Goal: Task Accomplishment & Management: Use online tool/utility

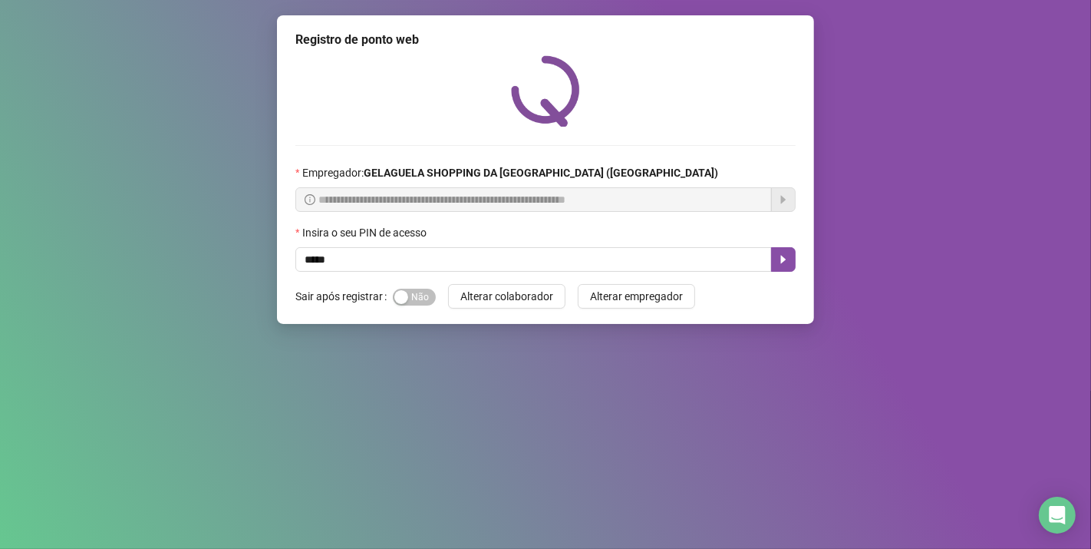
type input "*****"
click at [796, 261] on div "**********" at bounding box center [545, 169] width 537 height 309
click at [776, 261] on button "button" at bounding box center [783, 259] width 25 height 25
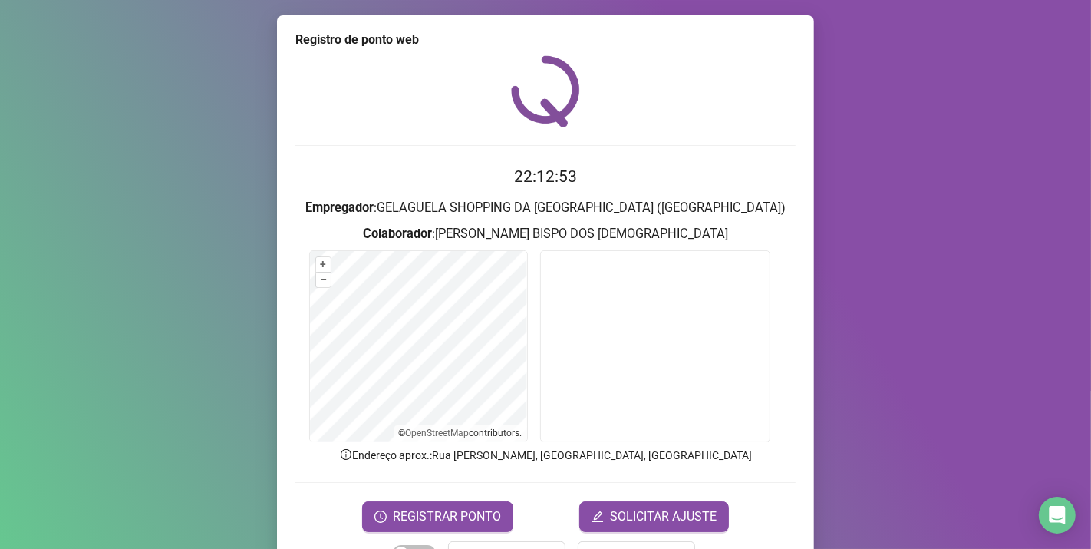
scroll to position [49, 0]
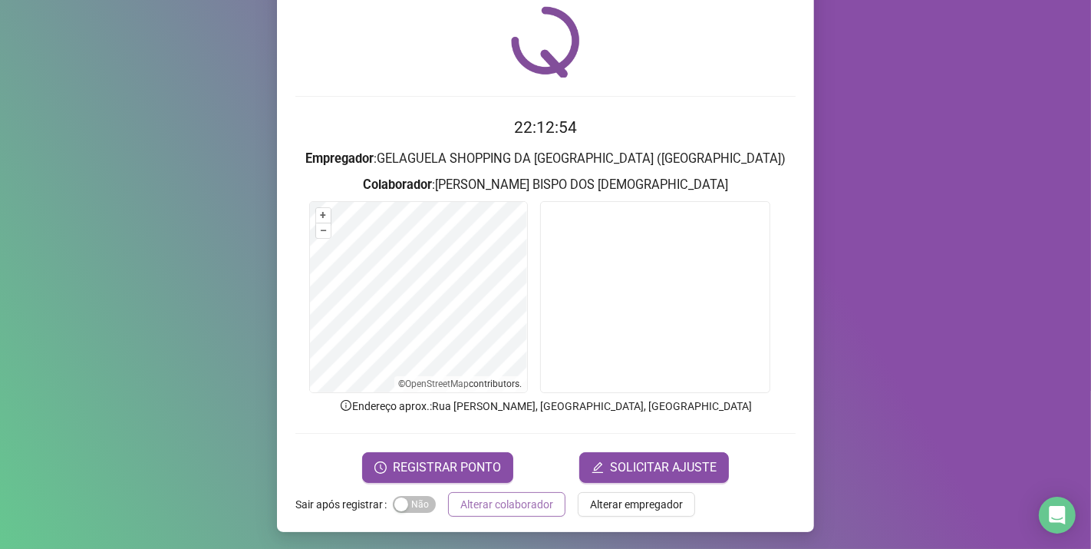
click at [504, 505] on span "Alterar colaborador" at bounding box center [506, 504] width 93 height 17
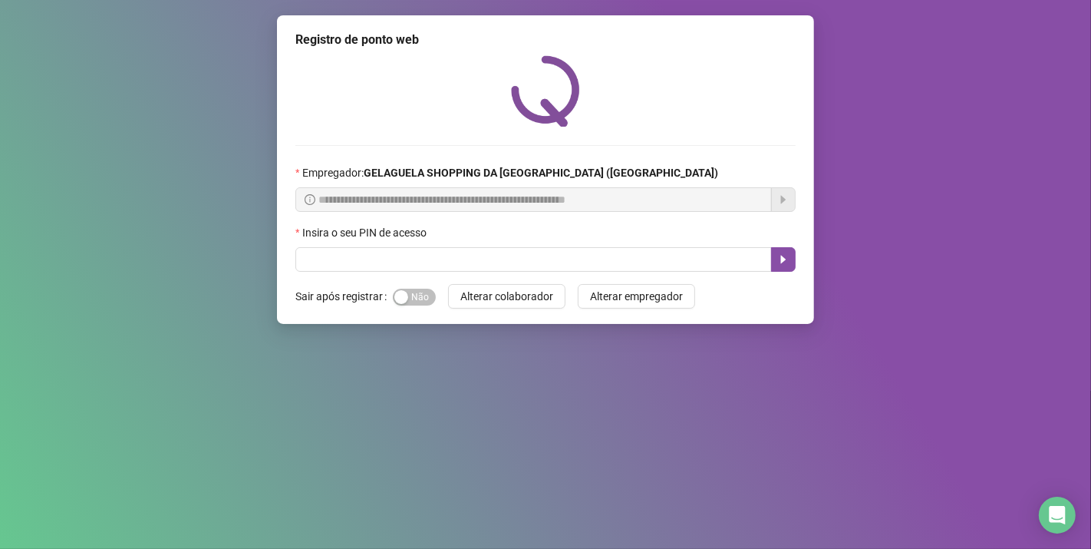
scroll to position [0, 0]
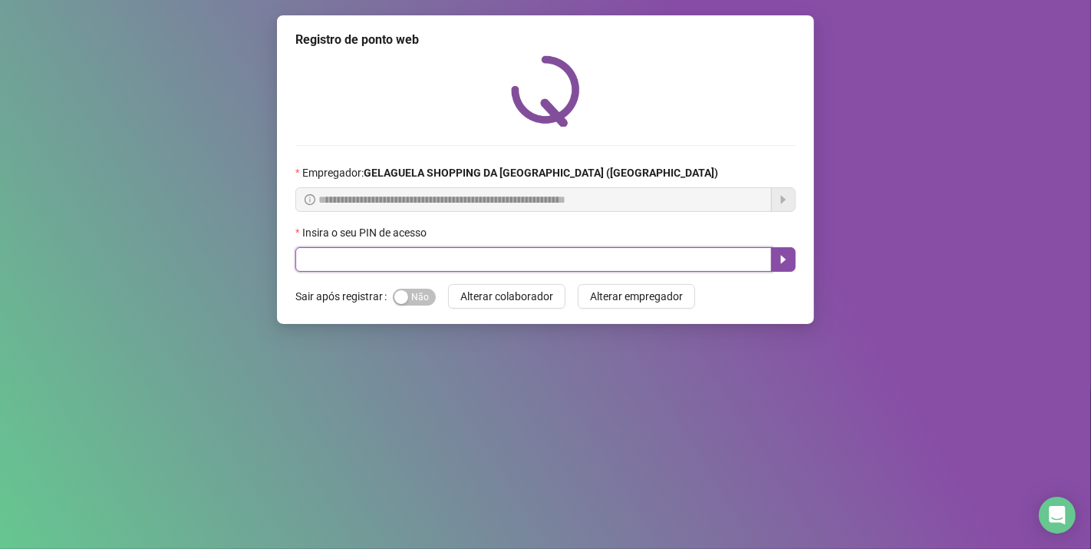
click at [535, 254] on input "text" at bounding box center [533, 259] width 477 height 25
click at [535, 256] on input "text" at bounding box center [533, 259] width 477 height 25
click at [519, 263] on input "*" at bounding box center [533, 259] width 477 height 25
type input "*****"
click at [791, 265] on button "button" at bounding box center [783, 259] width 25 height 25
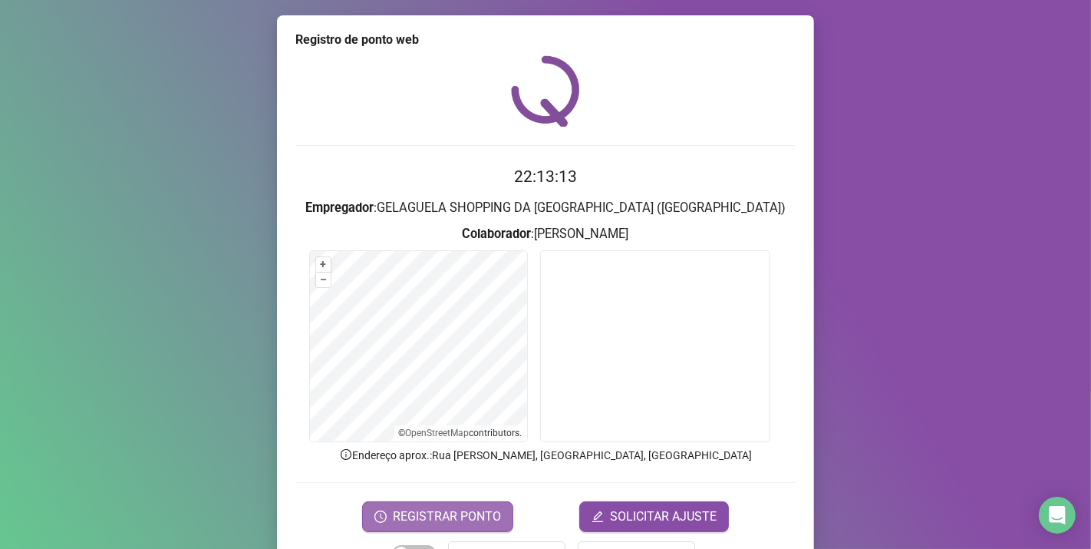
click at [464, 517] on span "REGISTRAR PONTO" at bounding box center [447, 516] width 108 height 18
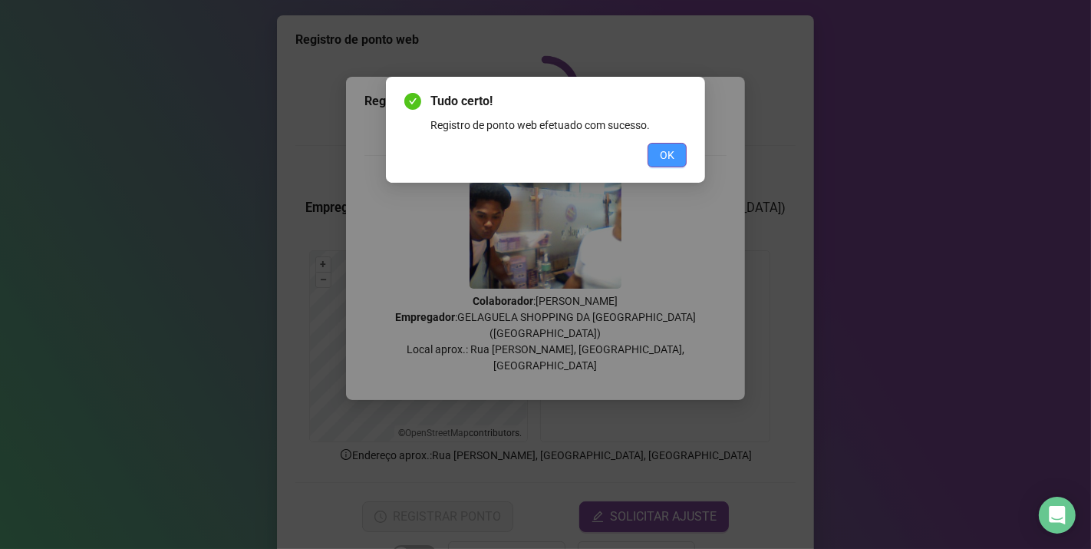
click at [674, 147] on span "OK" at bounding box center [667, 155] width 15 height 17
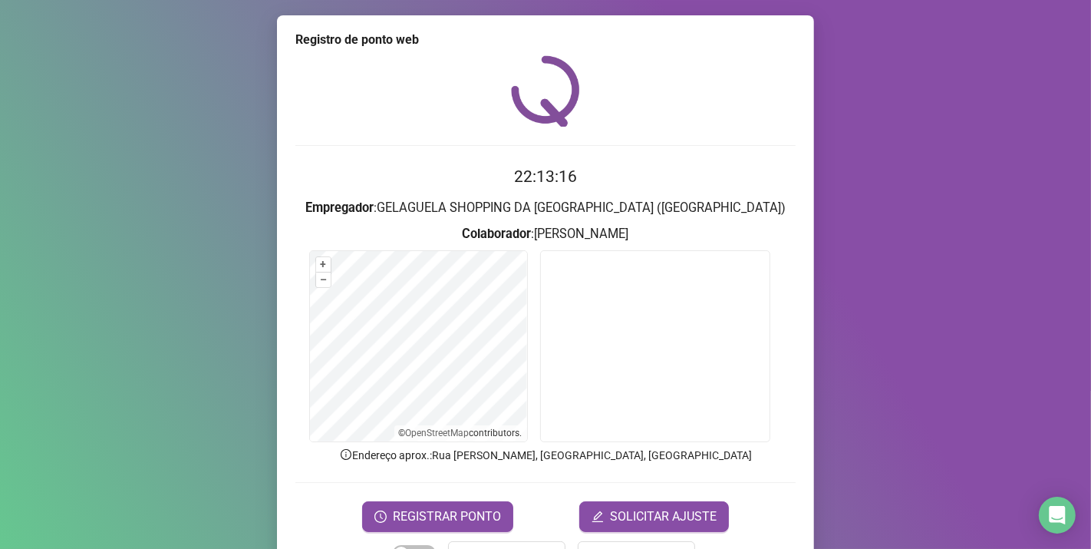
scroll to position [49, 0]
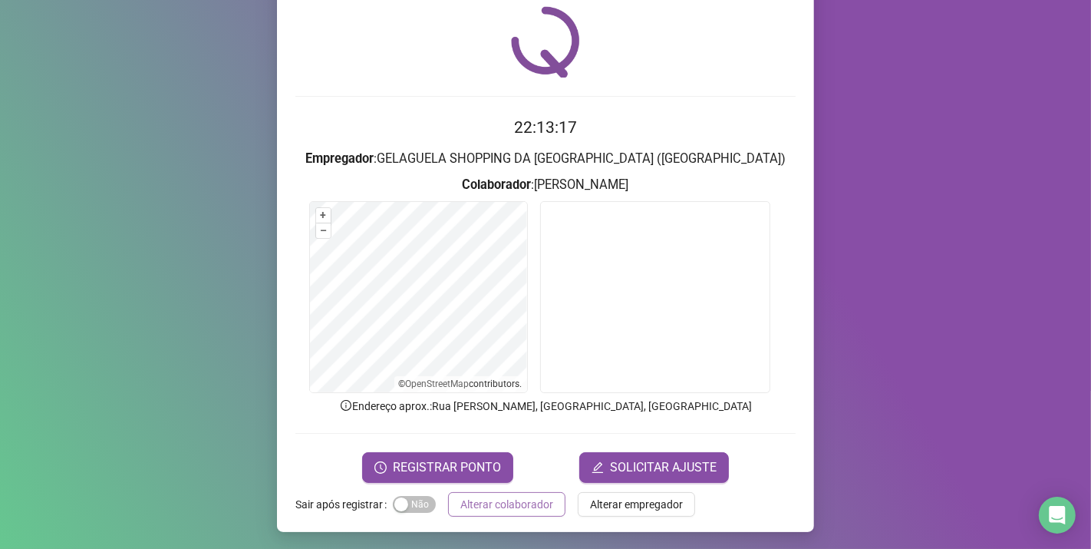
click at [525, 501] on span "Alterar colaborador" at bounding box center [506, 504] width 93 height 17
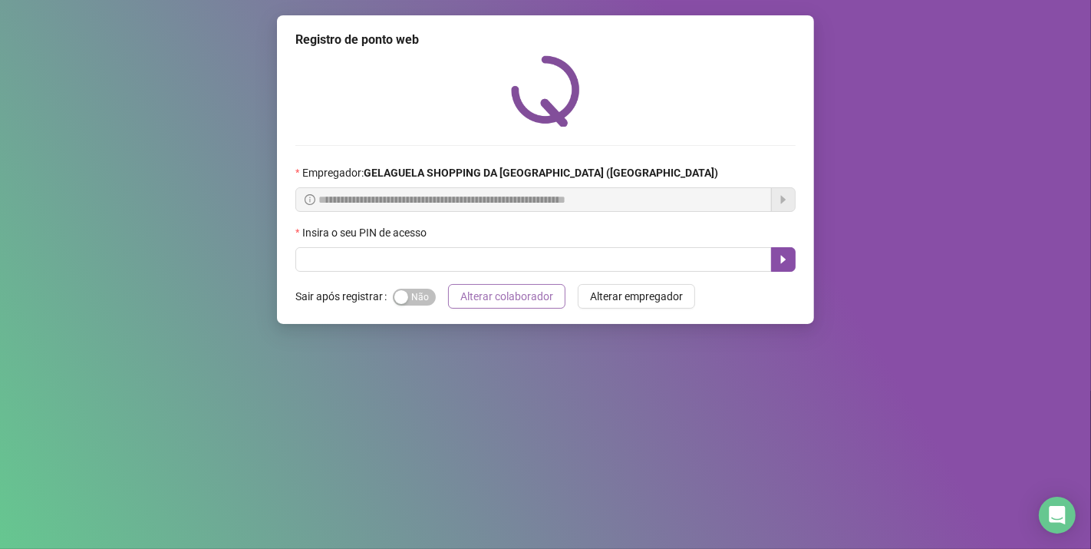
scroll to position [0, 0]
click at [569, 246] on div "Insira o seu PIN de acesso" at bounding box center [545, 235] width 500 height 23
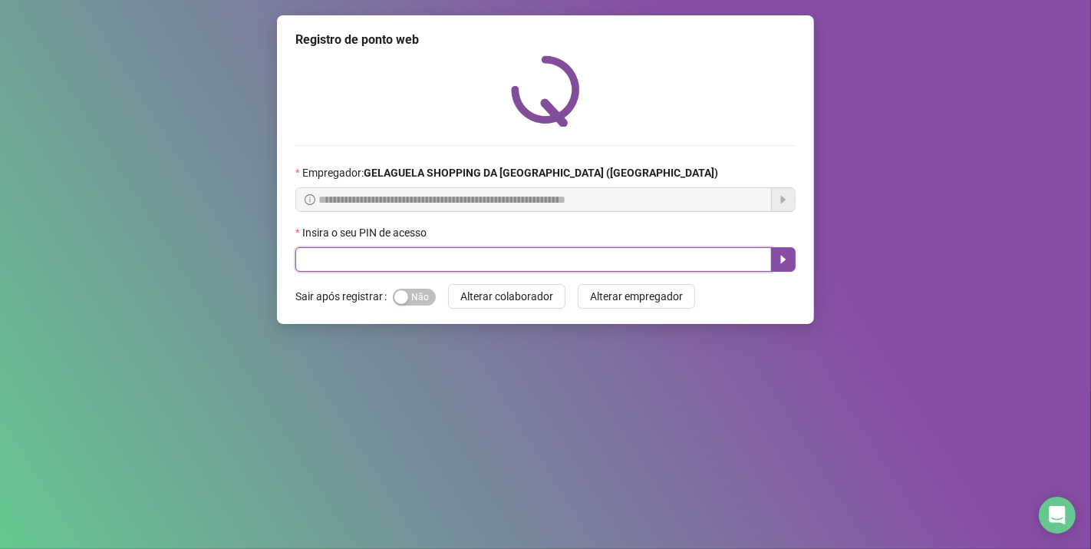
click at [569, 257] on input "text" at bounding box center [533, 259] width 477 height 25
type input "*****"
click at [781, 265] on icon "caret-right" at bounding box center [783, 259] width 12 height 12
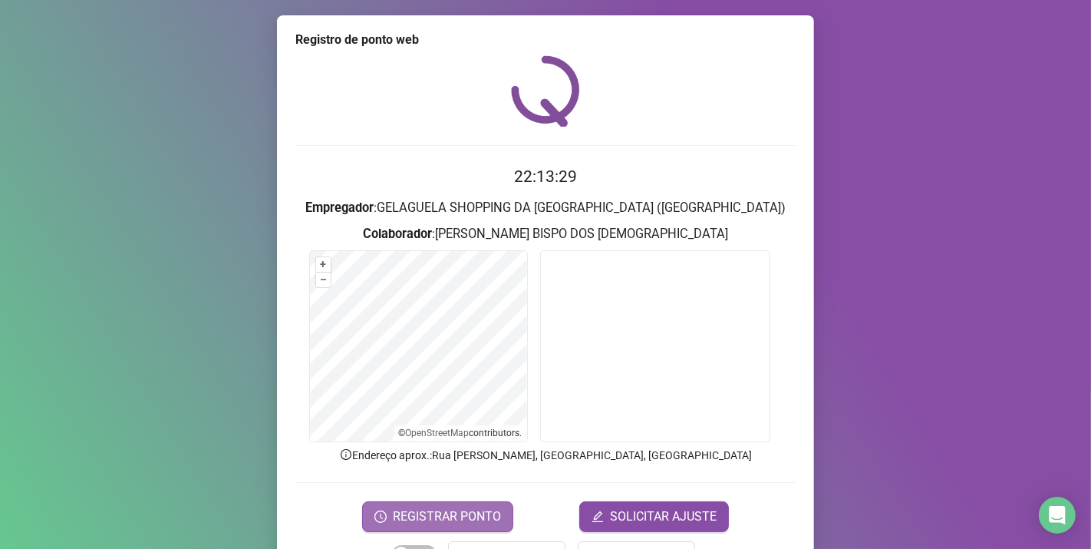
click at [448, 525] on button "REGISTRAR PONTO" at bounding box center [437, 516] width 151 height 31
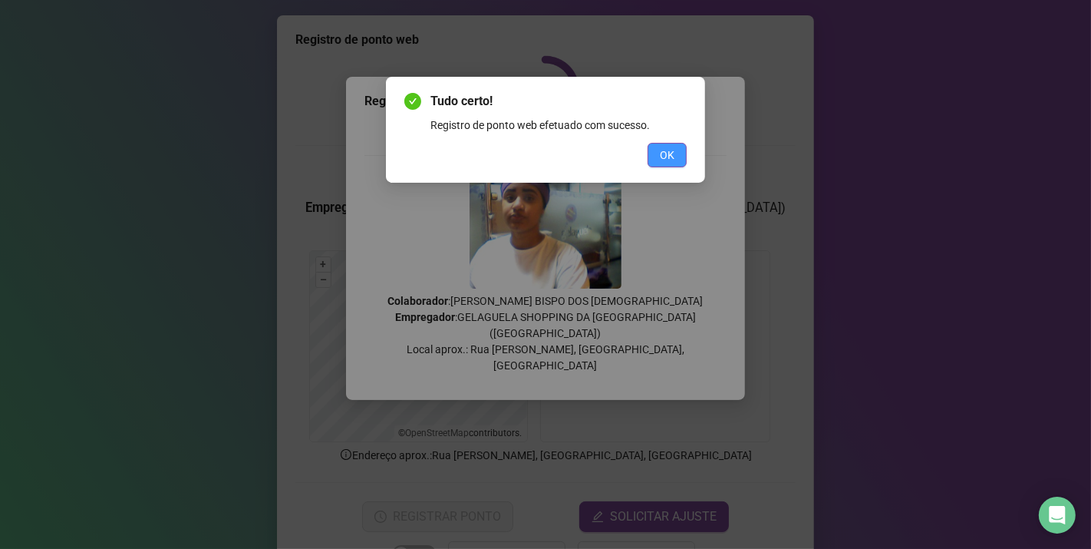
click at [671, 151] on span "OK" at bounding box center [667, 155] width 15 height 17
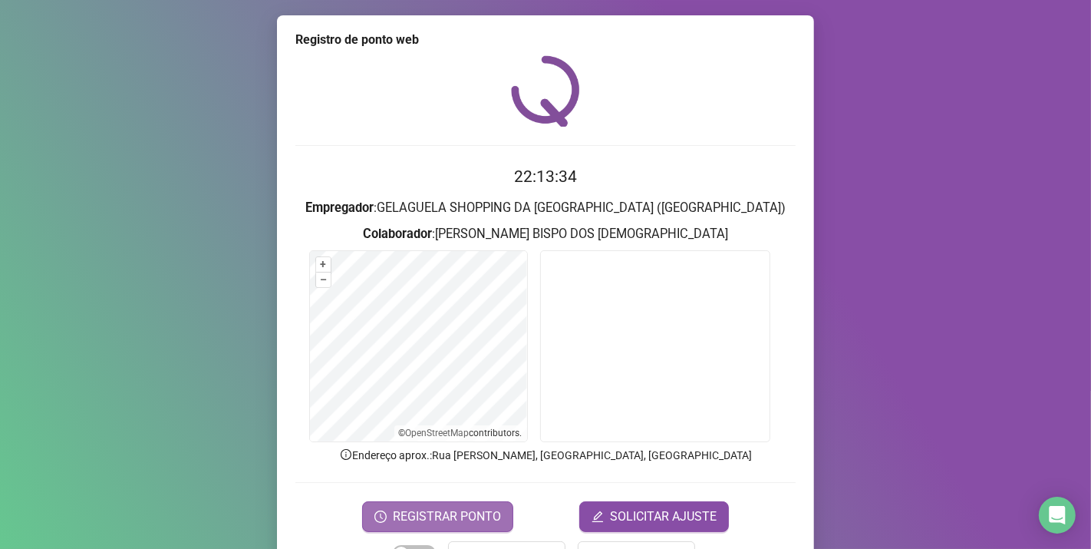
click at [472, 507] on span "REGISTRAR PONTO" at bounding box center [447, 516] width 108 height 18
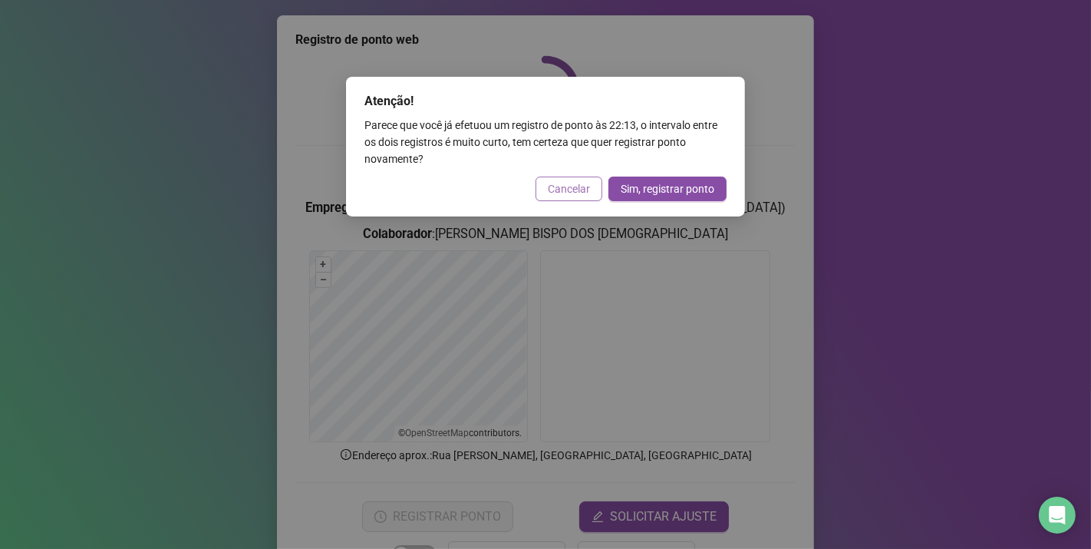
click at [574, 187] on span "Cancelar" at bounding box center [569, 188] width 42 height 17
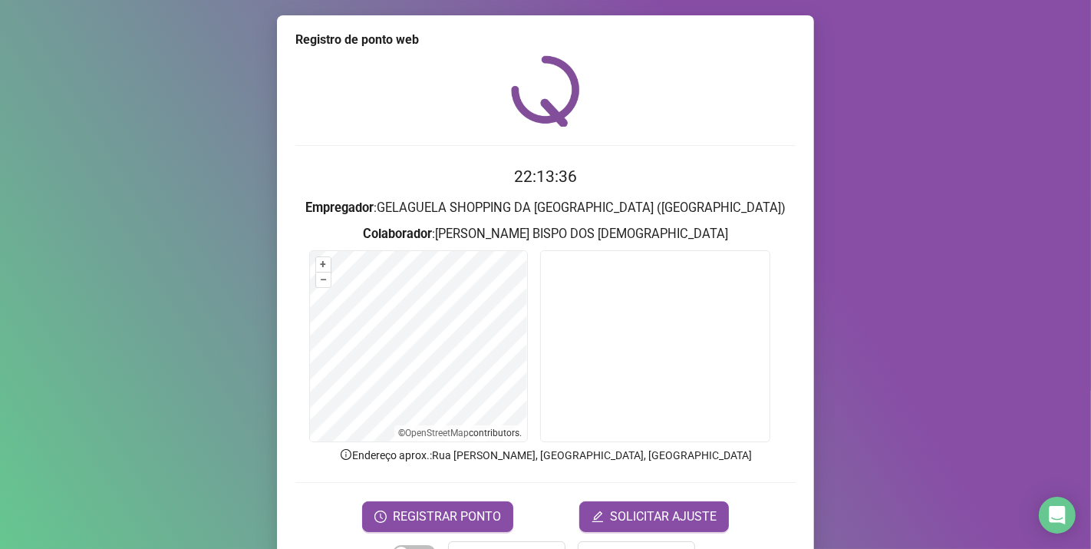
scroll to position [49, 0]
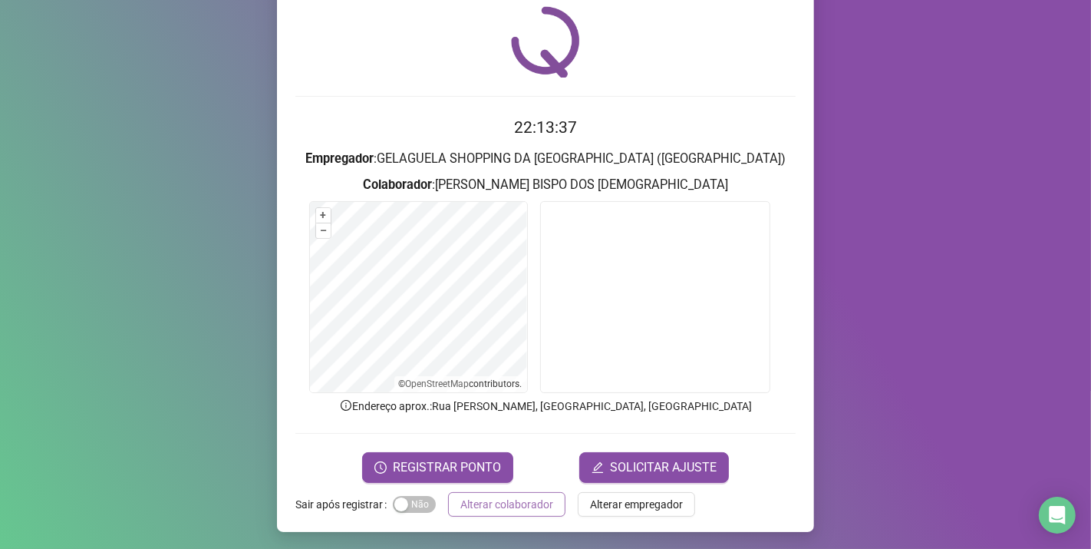
click at [515, 501] on span "Alterar colaborador" at bounding box center [506, 504] width 93 height 17
click at [515, 501] on div "Registro de ponto web 22:13:37 Empregador : GELAGUELA SHOPPING DA [GEOGRAPHIC_D…" at bounding box center [545, 274] width 1091 height 549
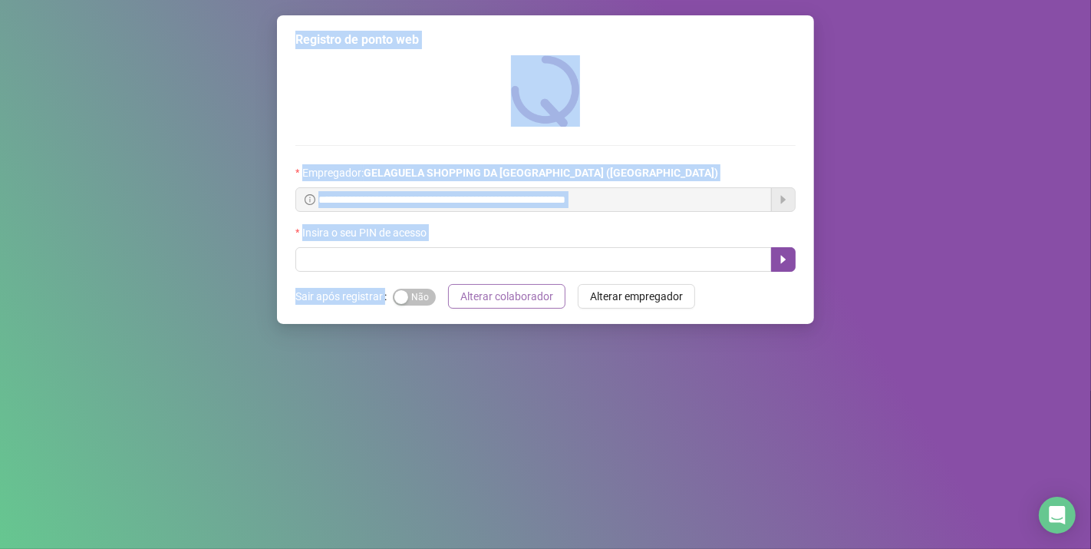
scroll to position [0, 0]
